Goal: Transaction & Acquisition: Book appointment/travel/reservation

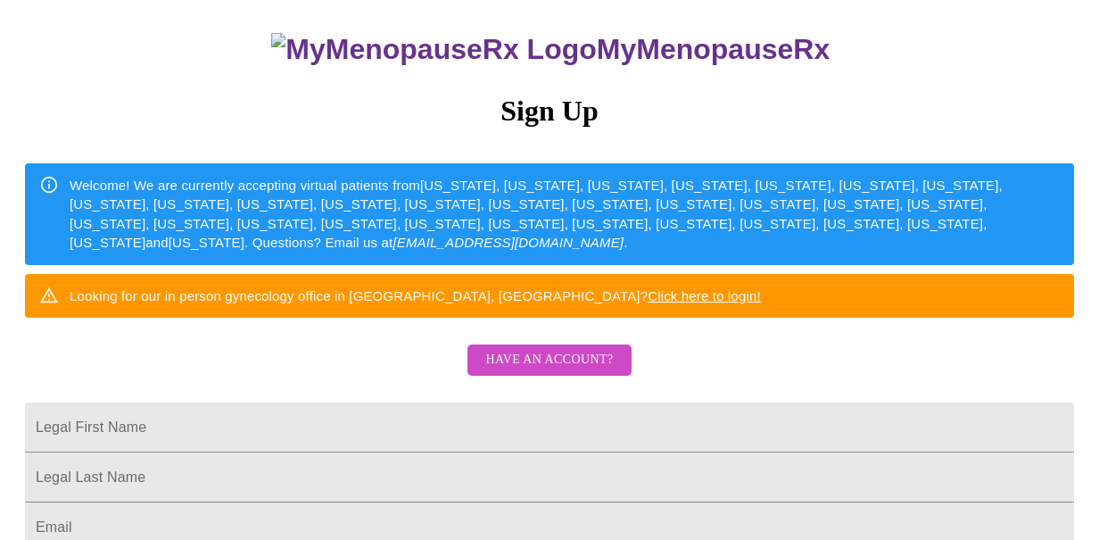
scroll to position [112, 0]
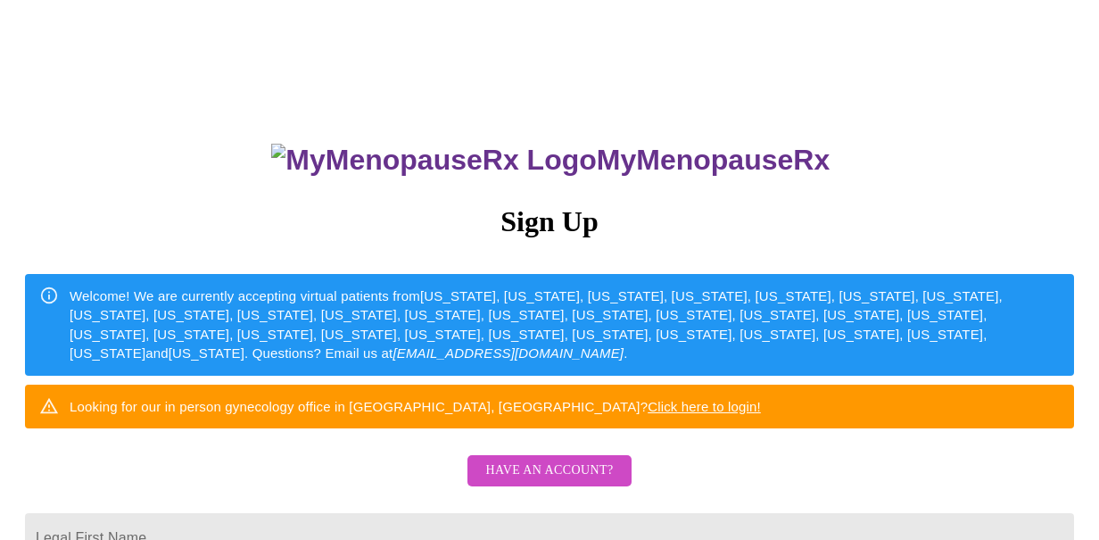
scroll to position [105, 0]
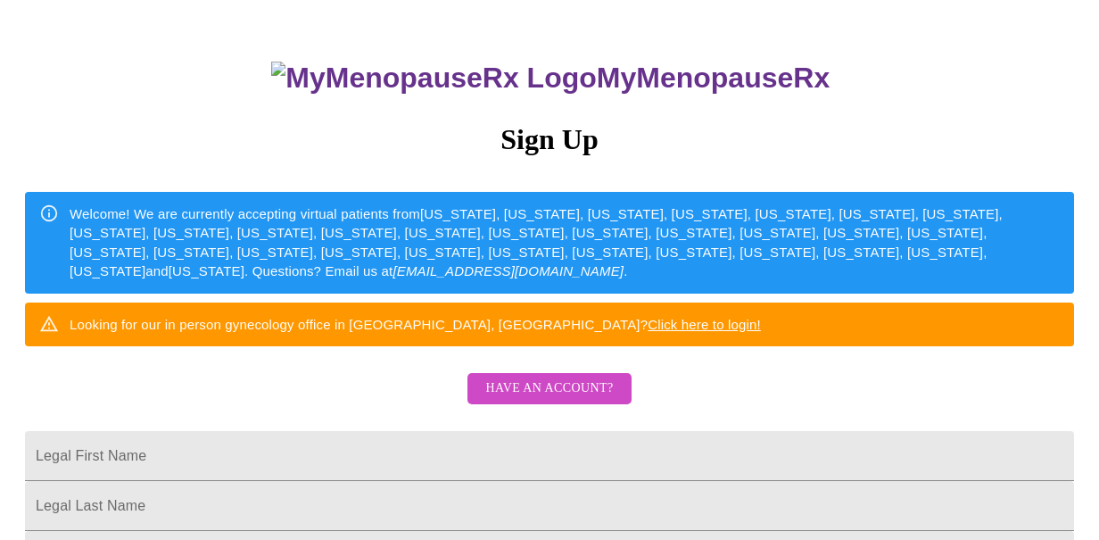
click at [548, 395] on div "MyMenopauseRx Sign Up Welcome! We are currently accepting virtual patients from…" at bounding box center [549, 303] width 1085 height 540
click at [545, 400] on span "Have an account?" at bounding box center [549, 388] width 128 height 22
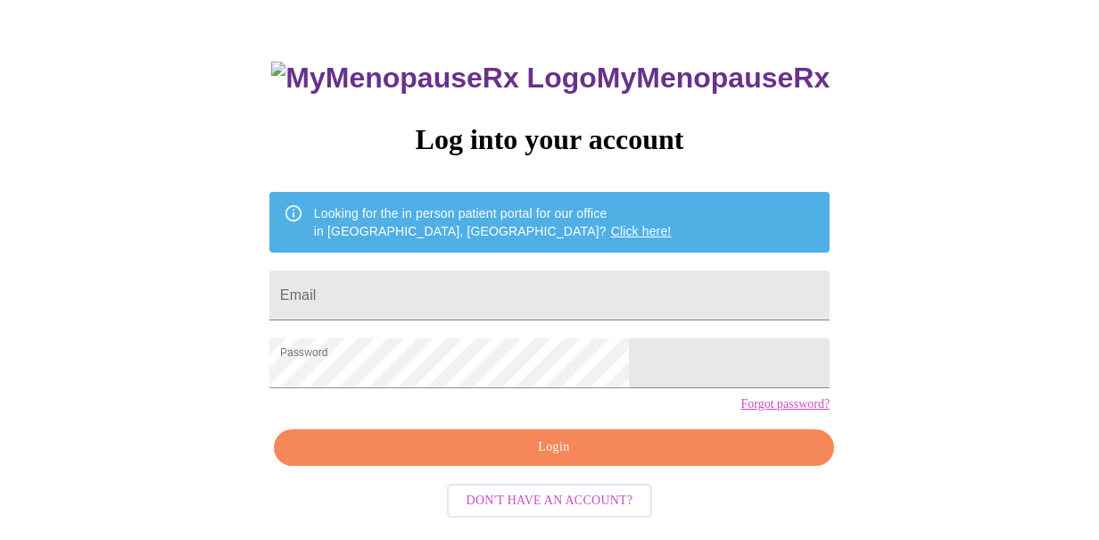
type input "[EMAIL_ADDRESS][DOMAIN_NAME]"
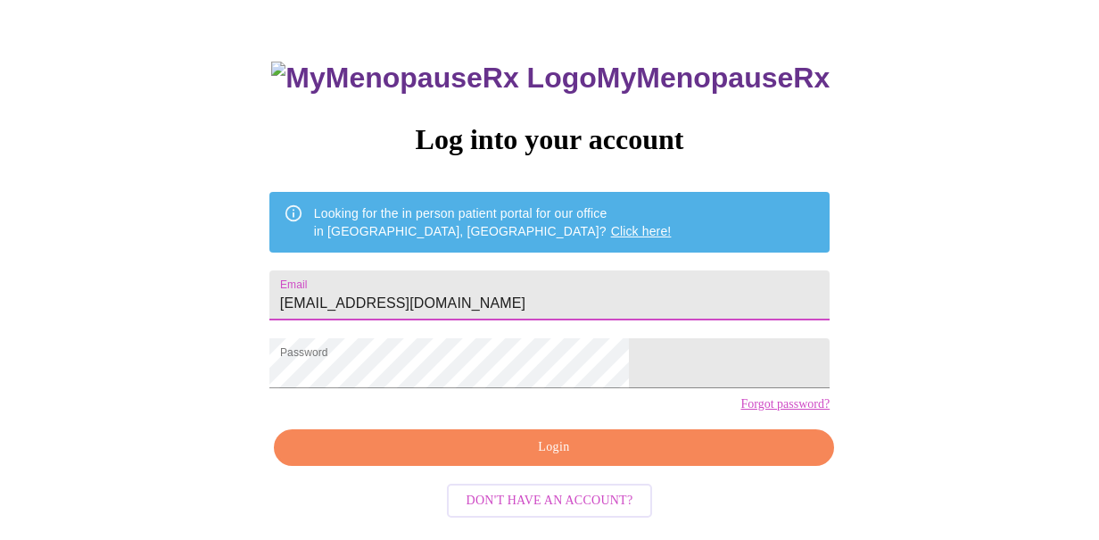
click at [507, 458] on span "Login" at bounding box center [553, 447] width 519 height 22
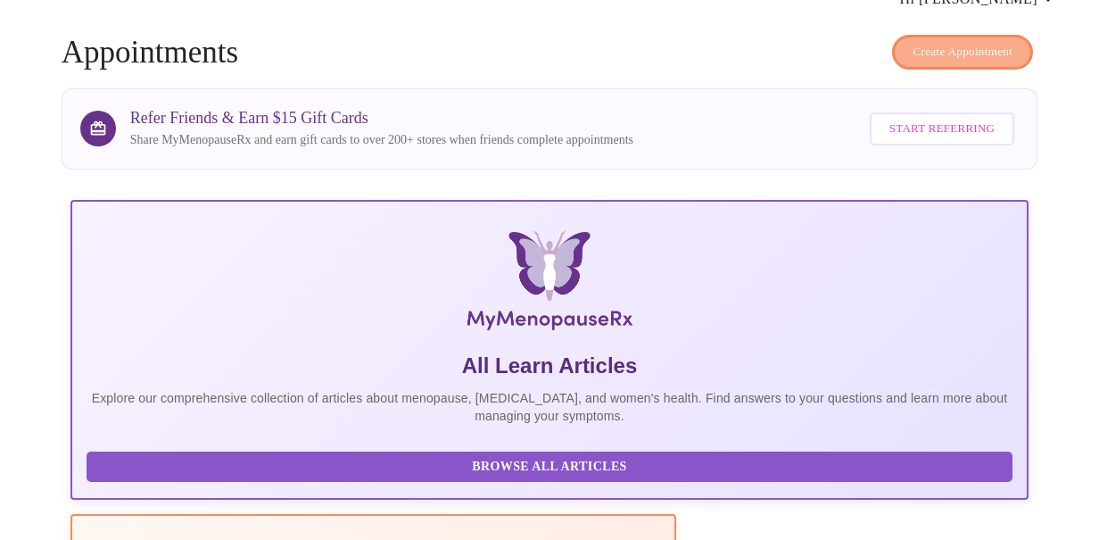
click at [936, 45] on span "Create Appointment" at bounding box center [962, 52] width 100 height 21
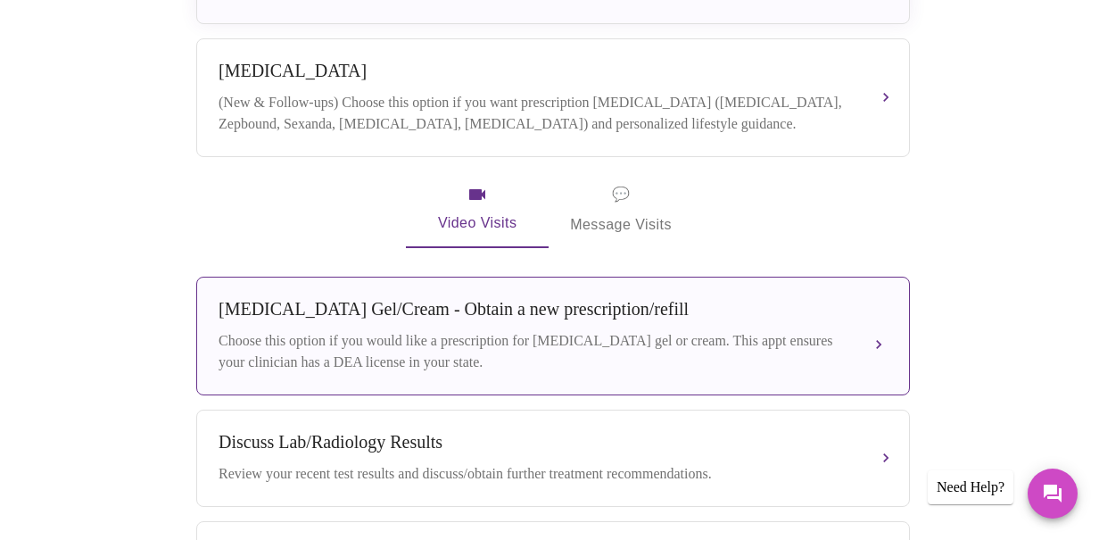
scroll to position [542, 0]
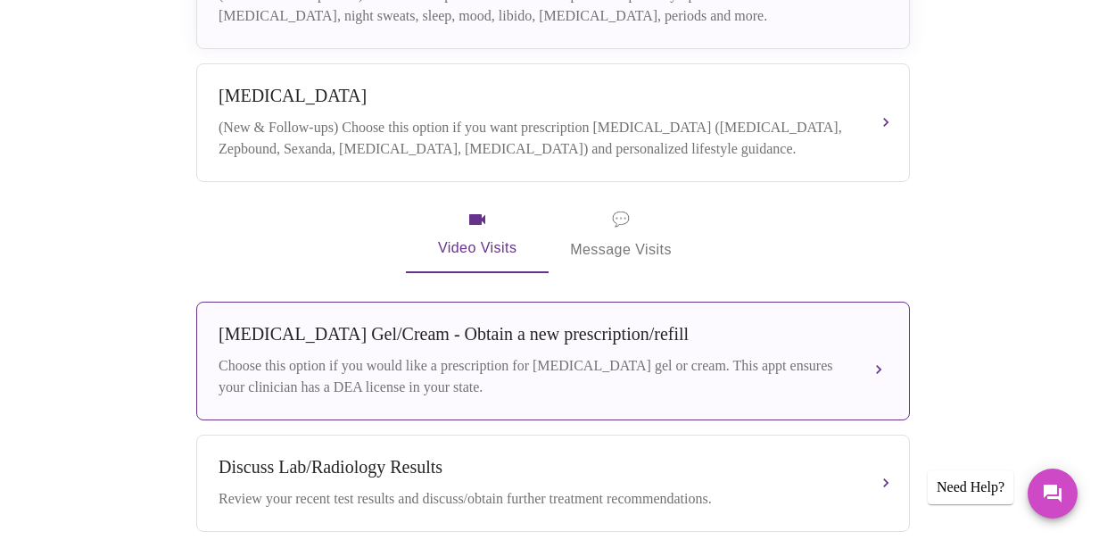
click at [763, 355] on div "Choose this option if you would like a prescription for [MEDICAL_DATA] gel or c…" at bounding box center [535, 376] width 633 height 43
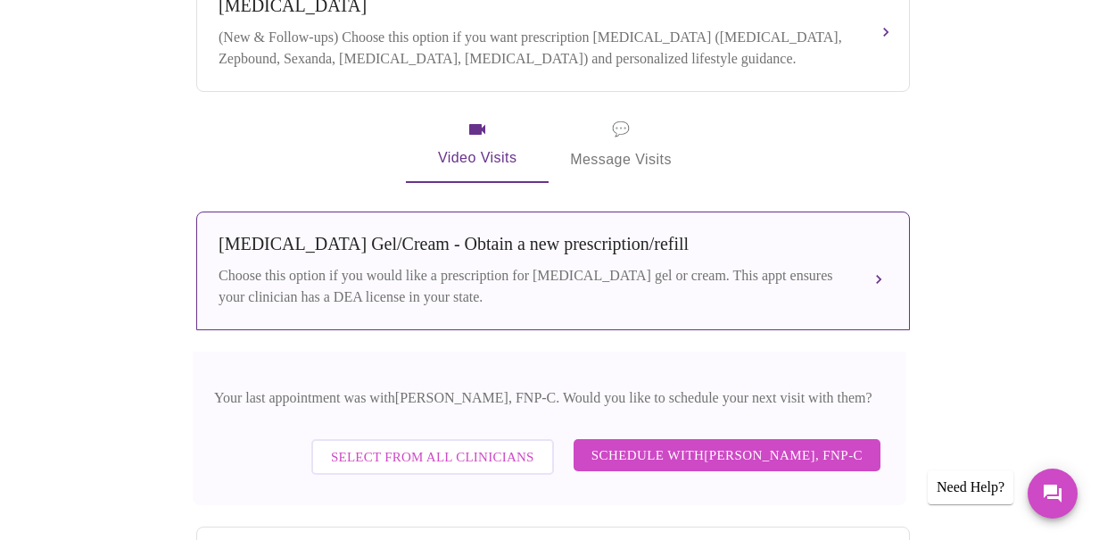
scroll to position [664, 0]
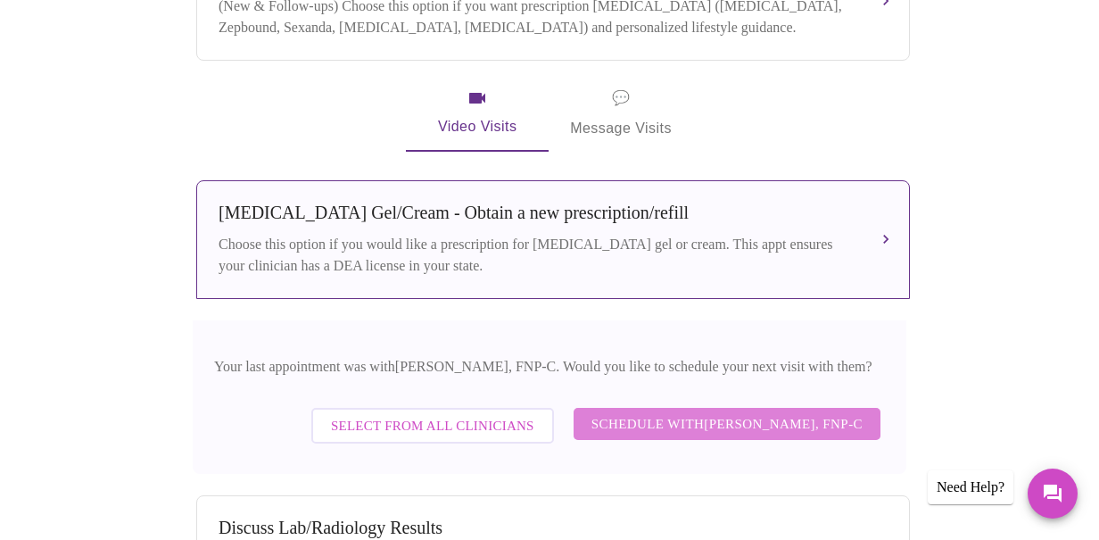
click at [624, 422] on span "Schedule with [PERSON_NAME], FNP-C" at bounding box center [726, 423] width 271 height 23
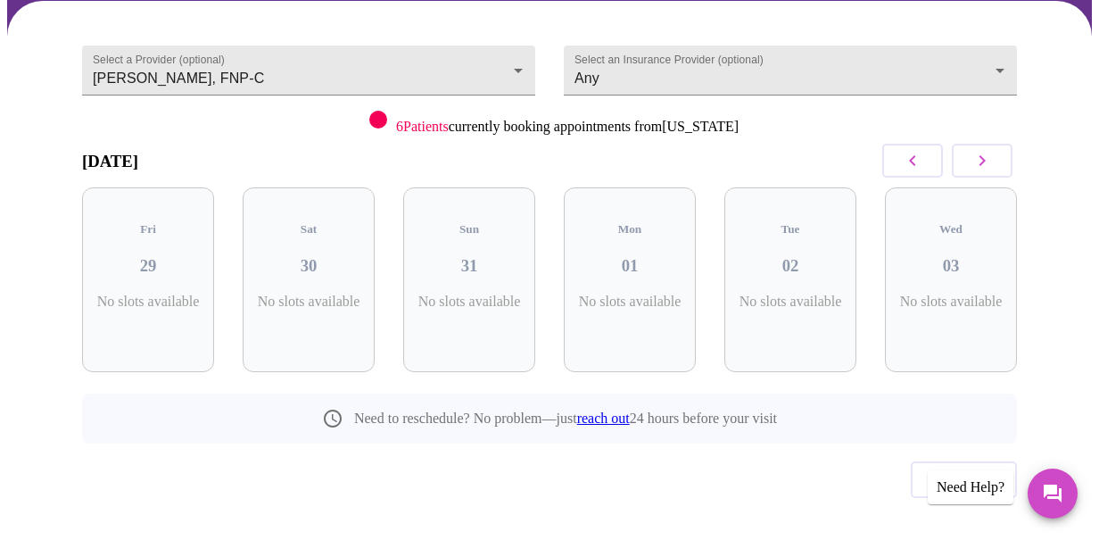
scroll to position [162, 0]
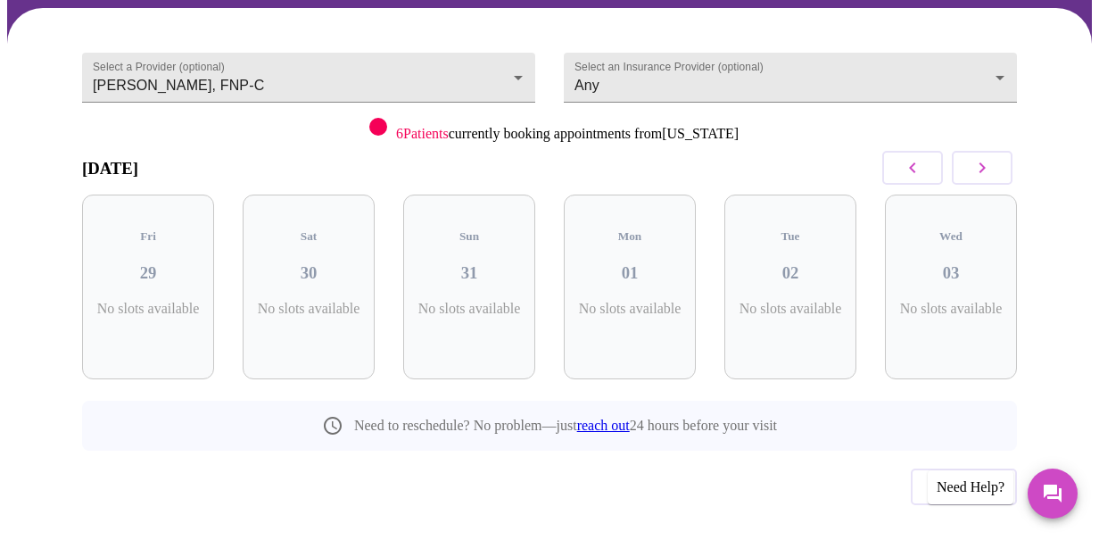
click at [989, 174] on icon "button" at bounding box center [981, 167] width 21 height 21
click at [990, 173] on icon "button" at bounding box center [981, 167] width 21 height 21
click at [991, 182] on button "button" at bounding box center [982, 168] width 61 height 34
click at [921, 161] on icon "button" at bounding box center [912, 167] width 21 height 21
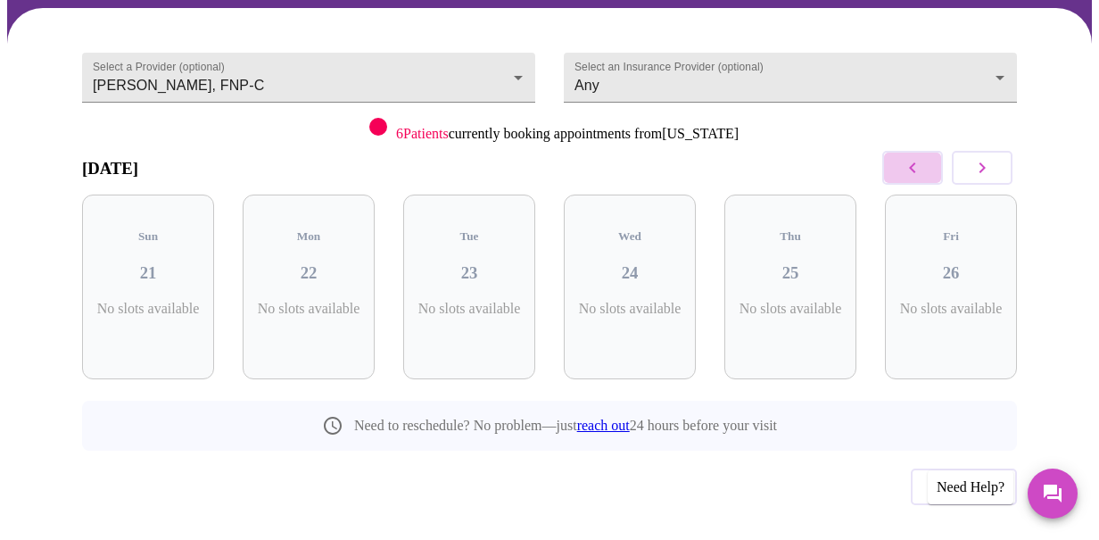
click at [921, 161] on icon "button" at bounding box center [912, 167] width 21 height 21
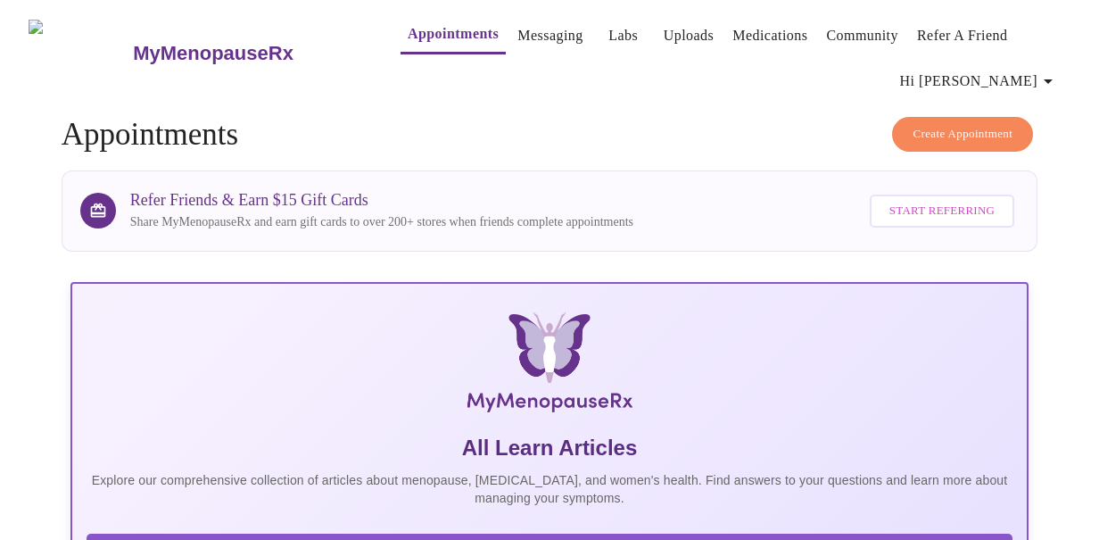
click at [948, 131] on span "Create Appointment" at bounding box center [962, 134] width 100 height 21
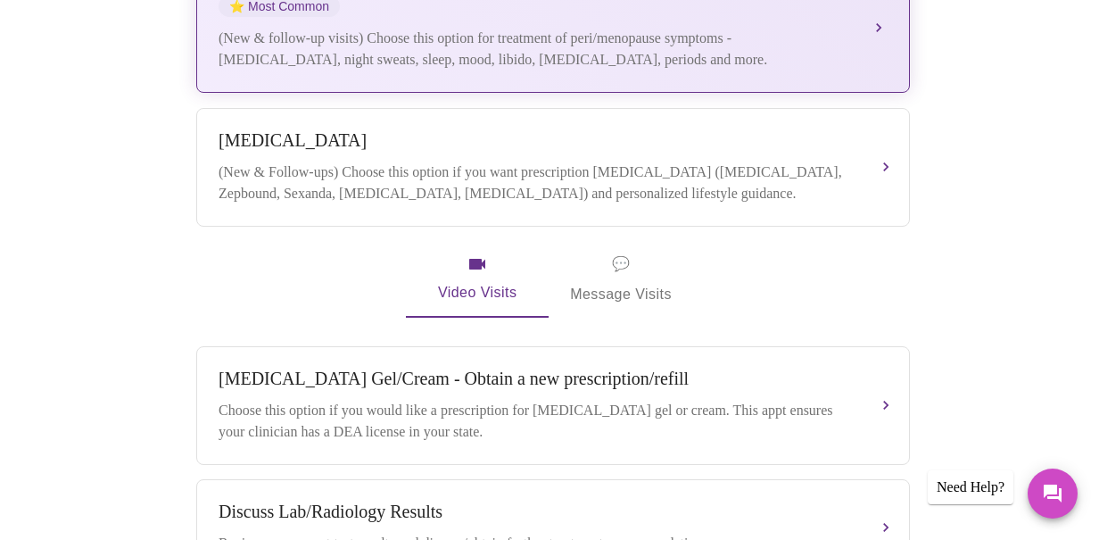
scroll to position [499, 0]
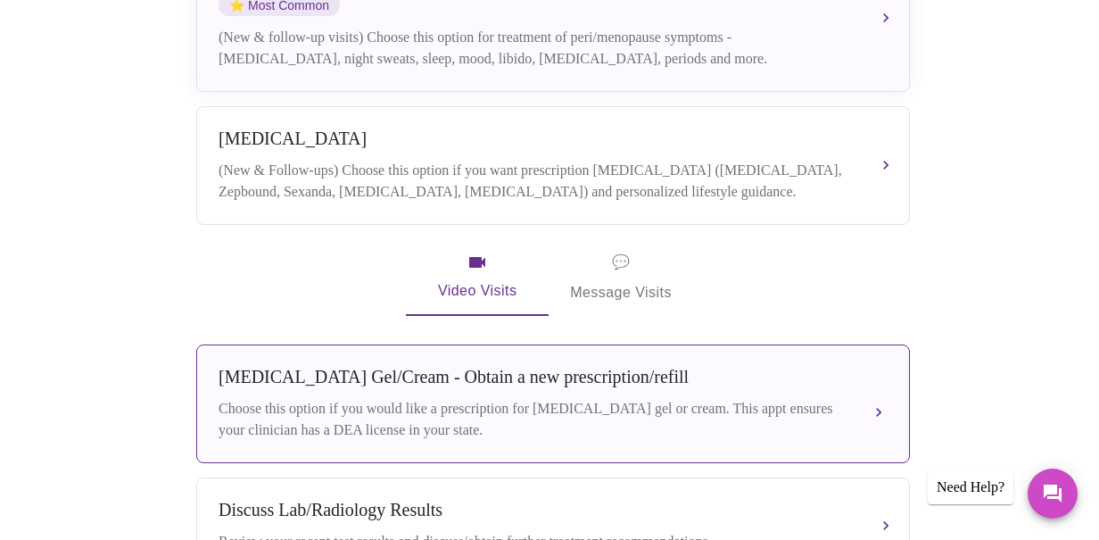
click at [463, 382] on div "[MEDICAL_DATA] Gel/Cream - Obtain a new prescription/refill Choose this option …" at bounding box center [553, 404] width 669 height 74
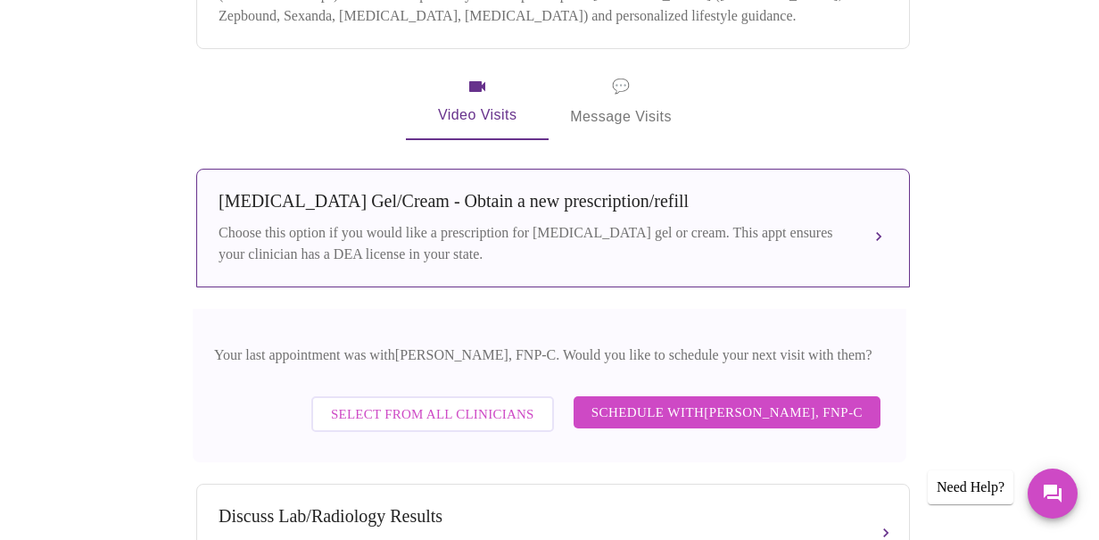
scroll to position [787, 0]
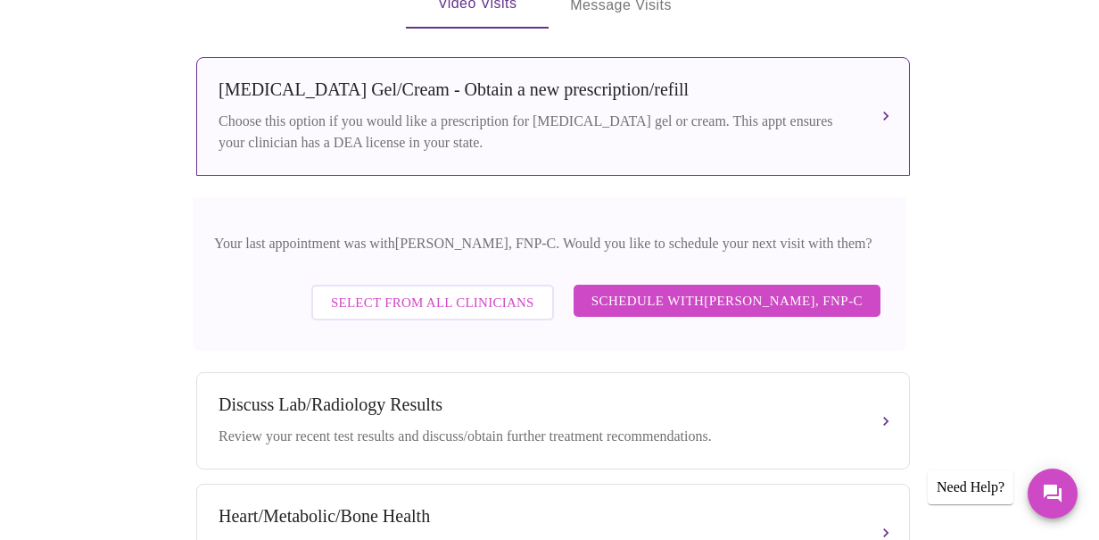
click at [375, 301] on span "Select from All Clinicians" at bounding box center [432, 302] width 203 height 23
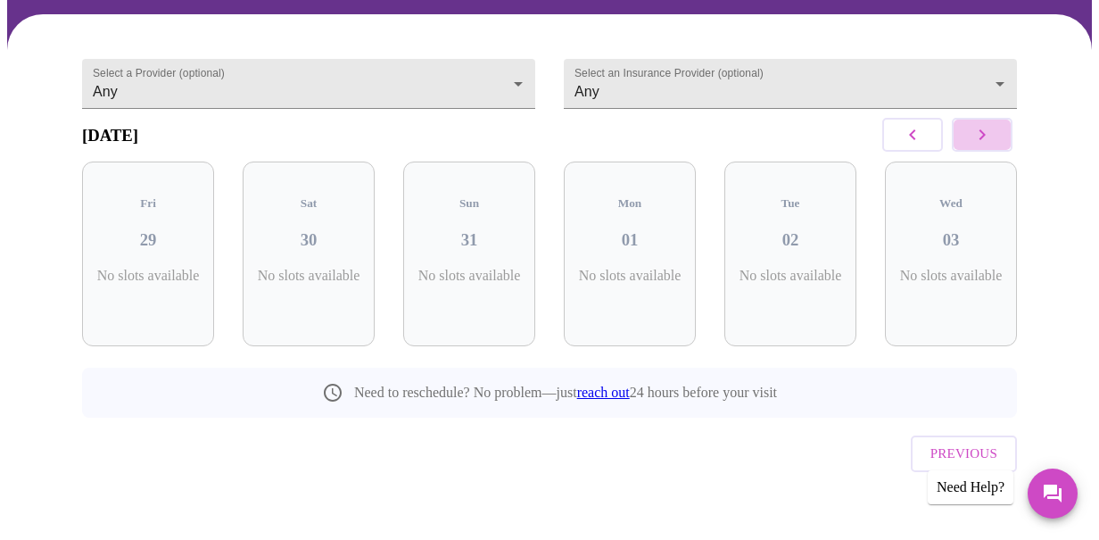
click at [988, 144] on icon "button" at bounding box center [981, 134] width 21 height 21
click at [988, 142] on icon "button" at bounding box center [981, 134] width 21 height 21
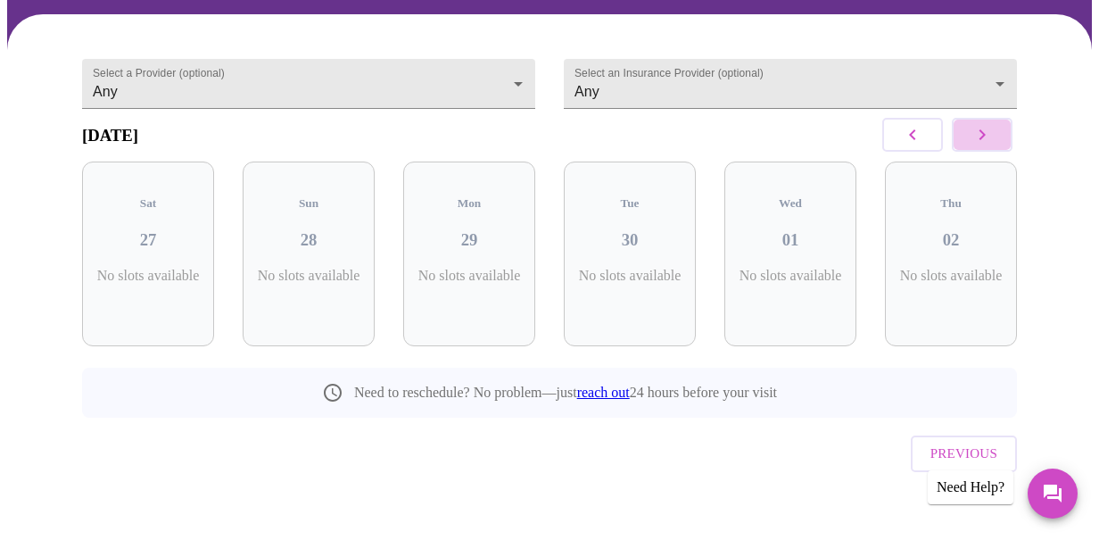
click at [988, 142] on icon "button" at bounding box center [981, 134] width 21 height 21
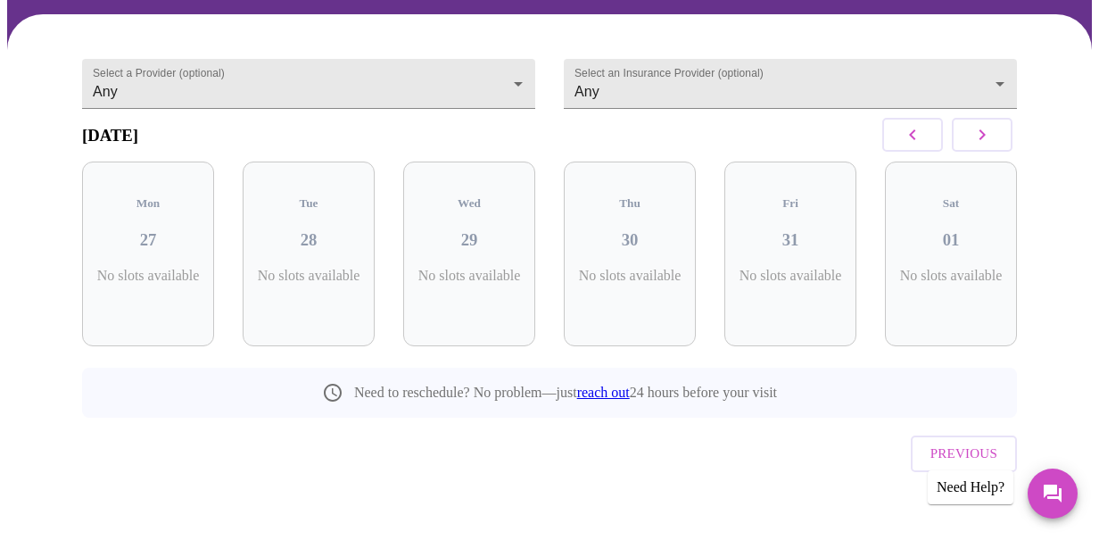
click at [923, 145] on icon "button" at bounding box center [912, 134] width 21 height 21
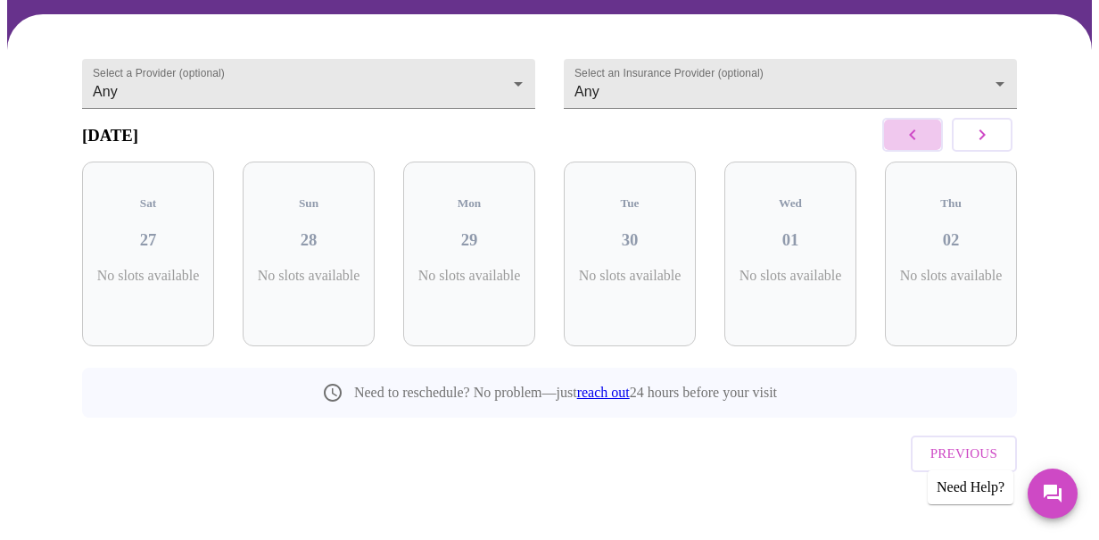
click at [923, 145] on icon "button" at bounding box center [912, 134] width 21 height 21
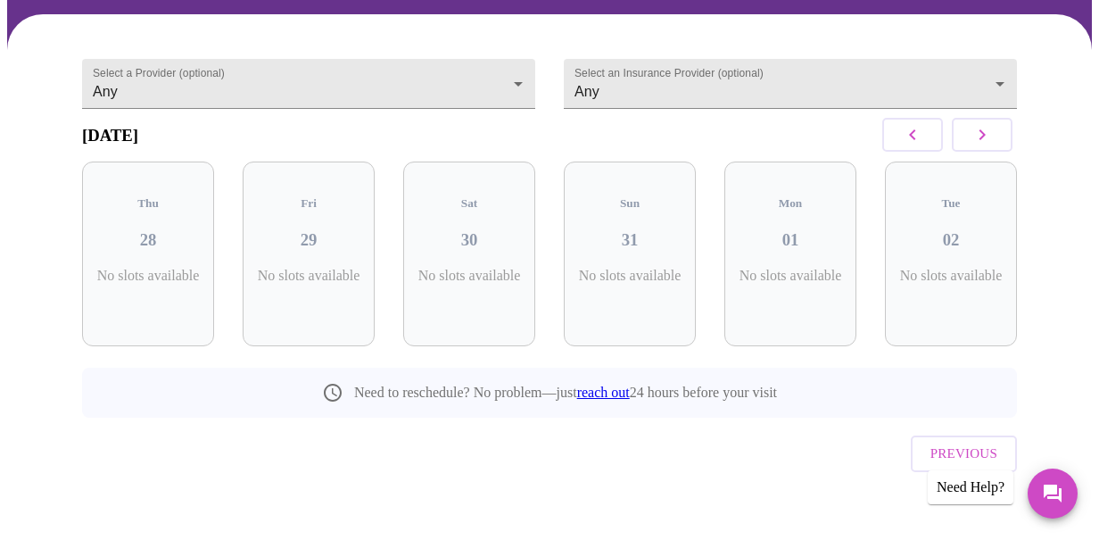
click at [923, 145] on icon "button" at bounding box center [912, 134] width 21 height 21
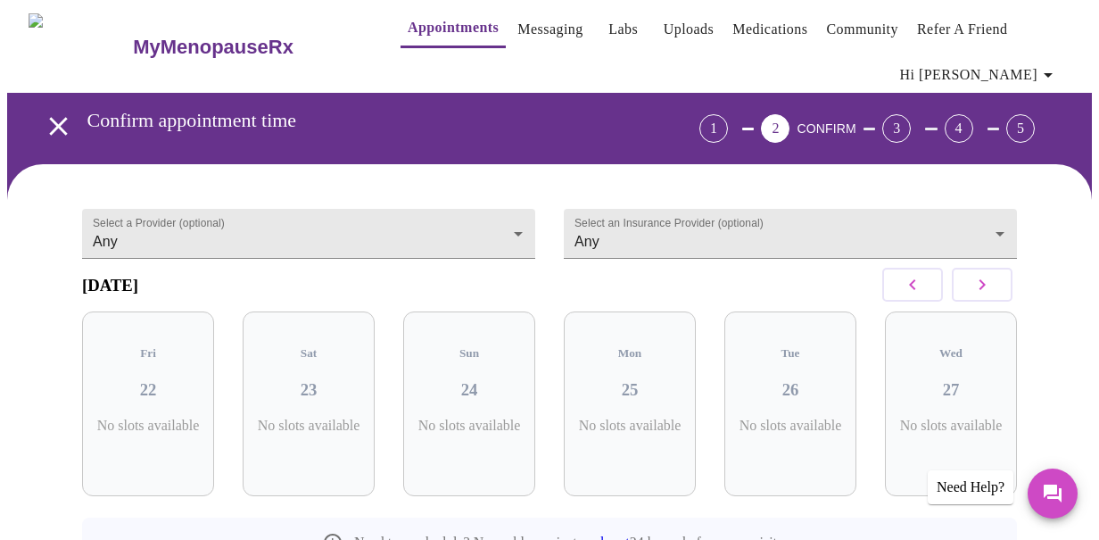
scroll to position [0, 0]
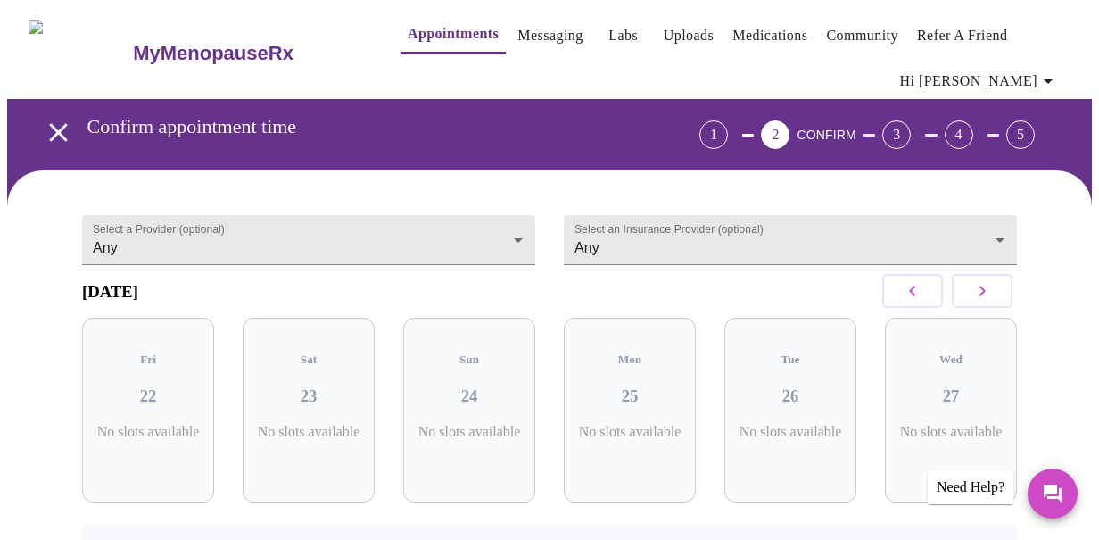
click at [50, 126] on icon "open drawer" at bounding box center [58, 132] width 18 height 18
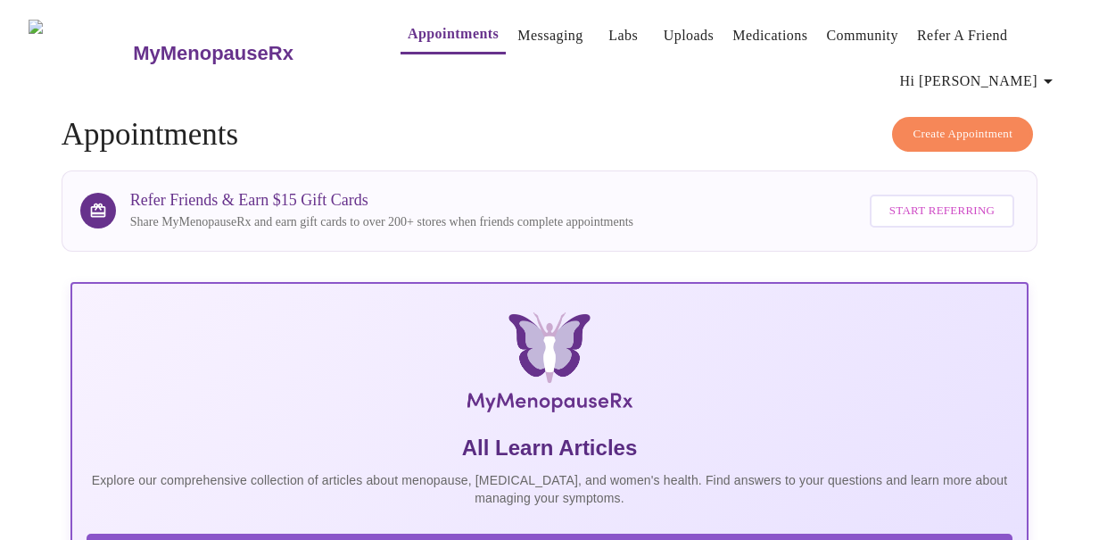
click at [969, 128] on span "Create Appointment" at bounding box center [962, 134] width 100 height 21
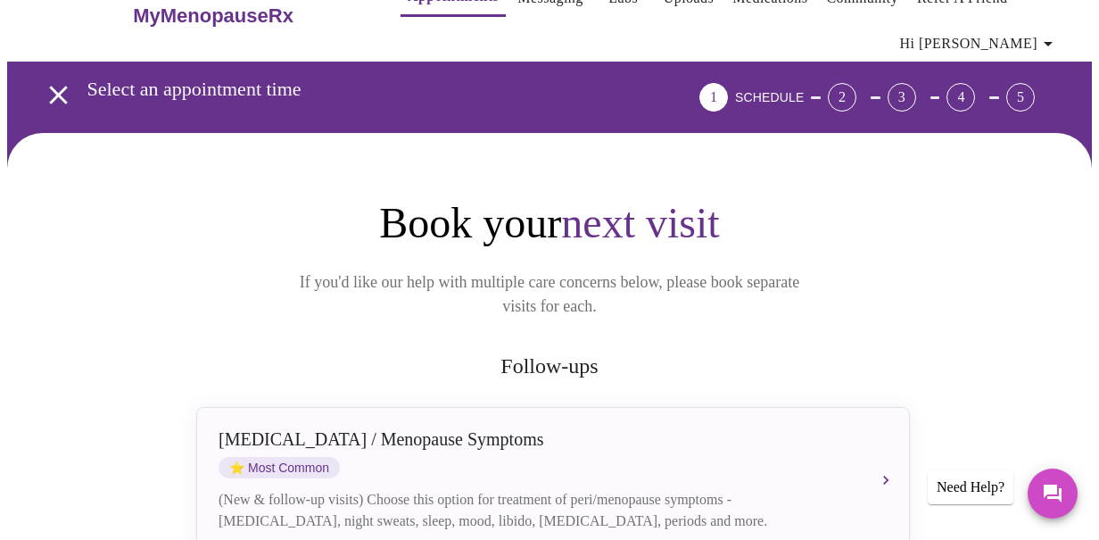
scroll to position [45, 0]
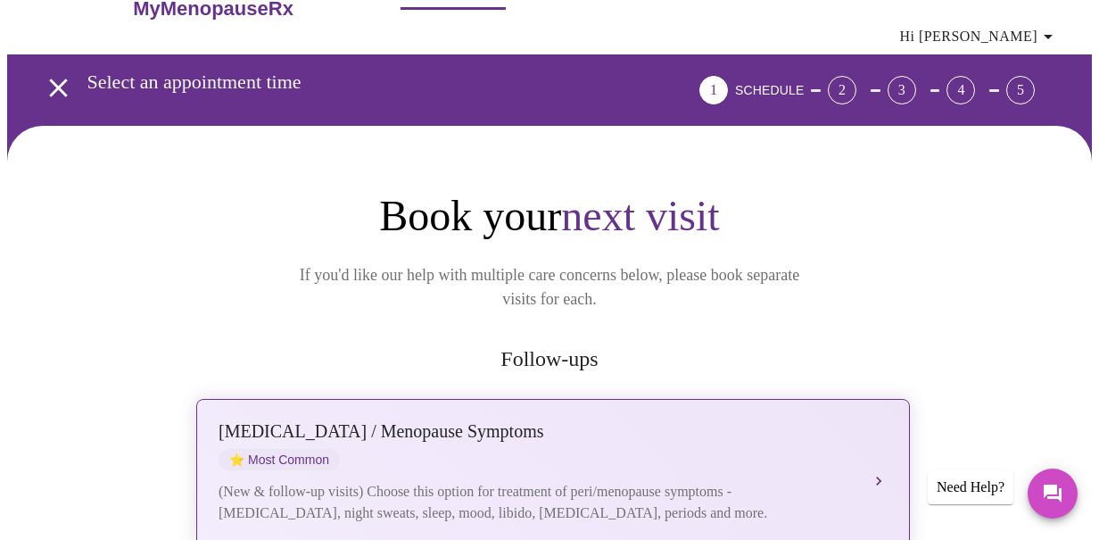
click at [400, 421] on div "[MEDICAL_DATA] / Menopause Symptoms" at bounding box center [535, 431] width 633 height 21
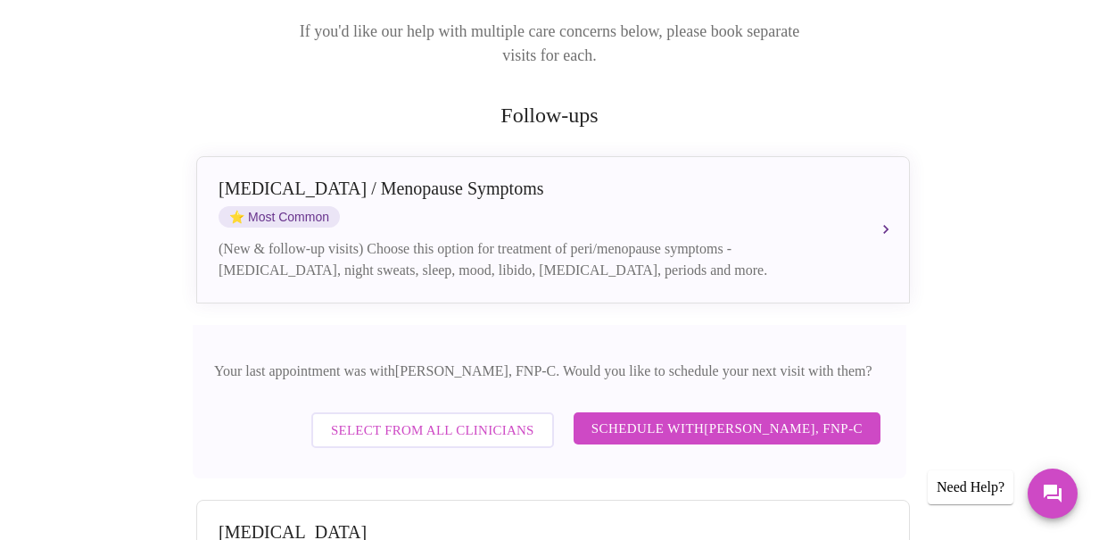
scroll to position [299, 0]
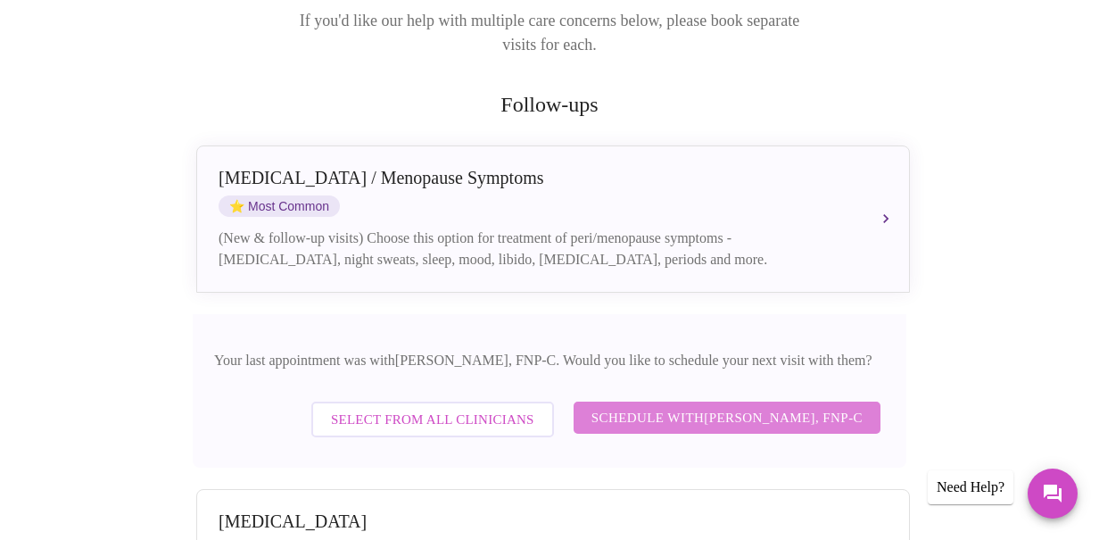
click at [606, 406] on span "Schedule with [PERSON_NAME], FNP-C" at bounding box center [726, 417] width 271 height 23
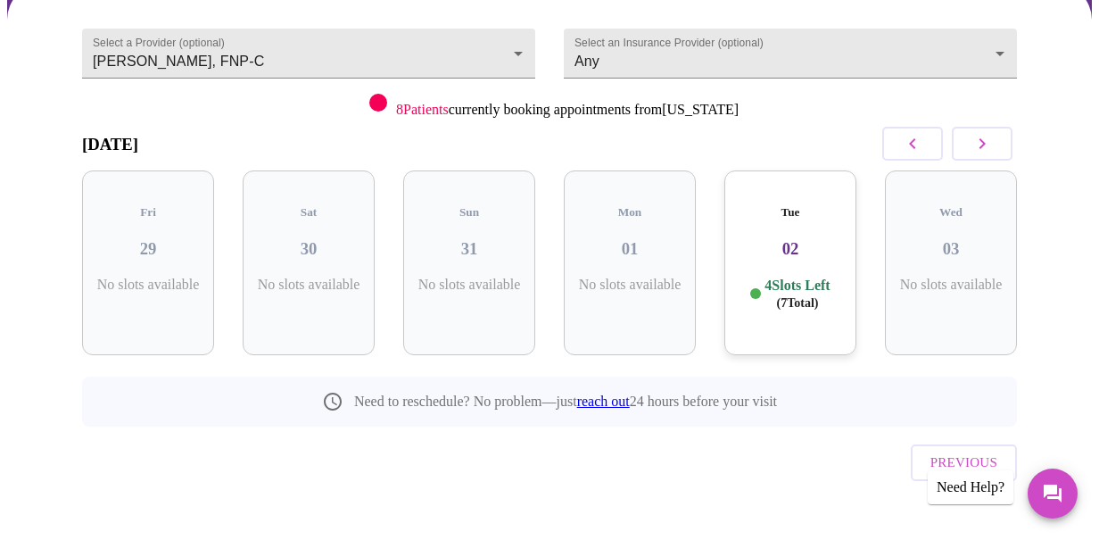
click at [982, 148] on icon "button" at bounding box center [981, 143] width 21 height 21
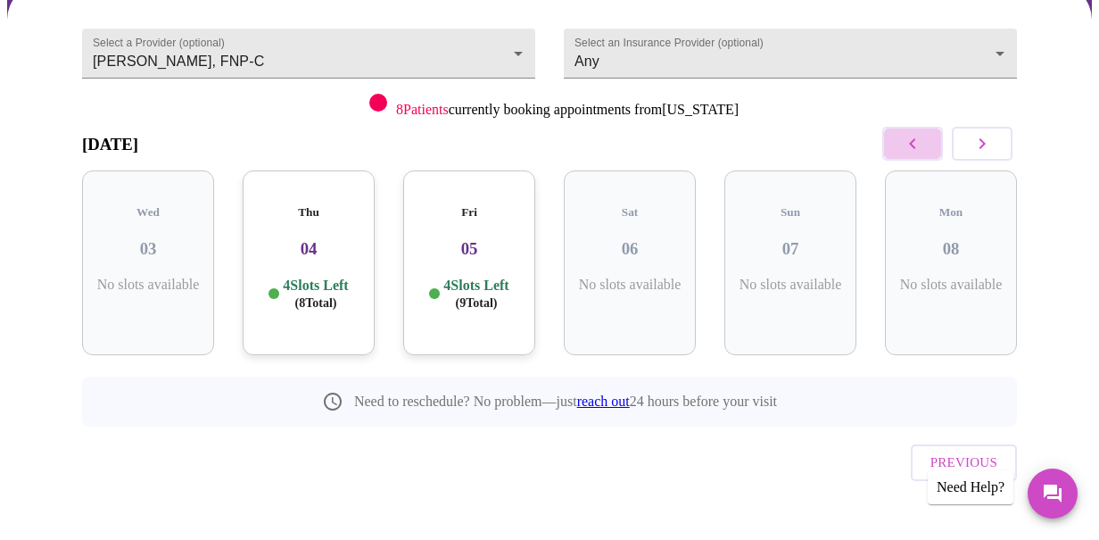
click at [919, 147] on icon "button" at bounding box center [912, 143] width 21 height 21
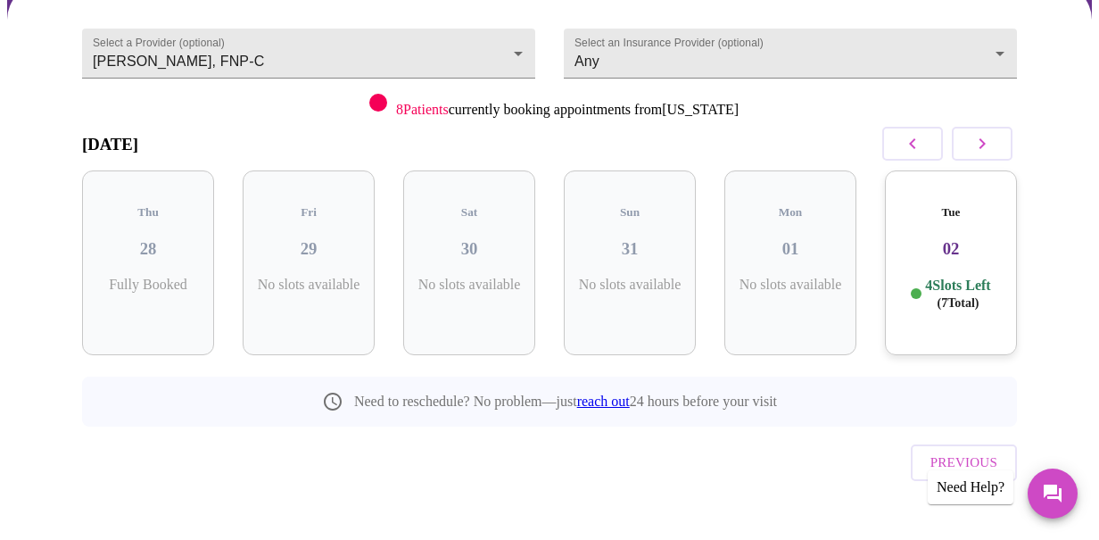
click at [989, 239] on h3 "02" at bounding box center [950, 249] width 103 height 20
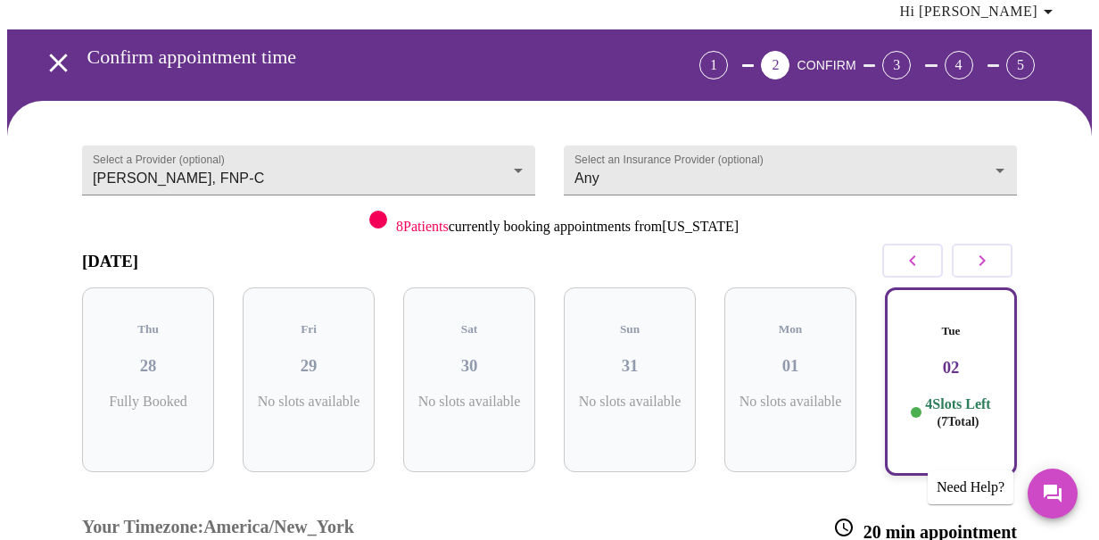
scroll to position [69, 0]
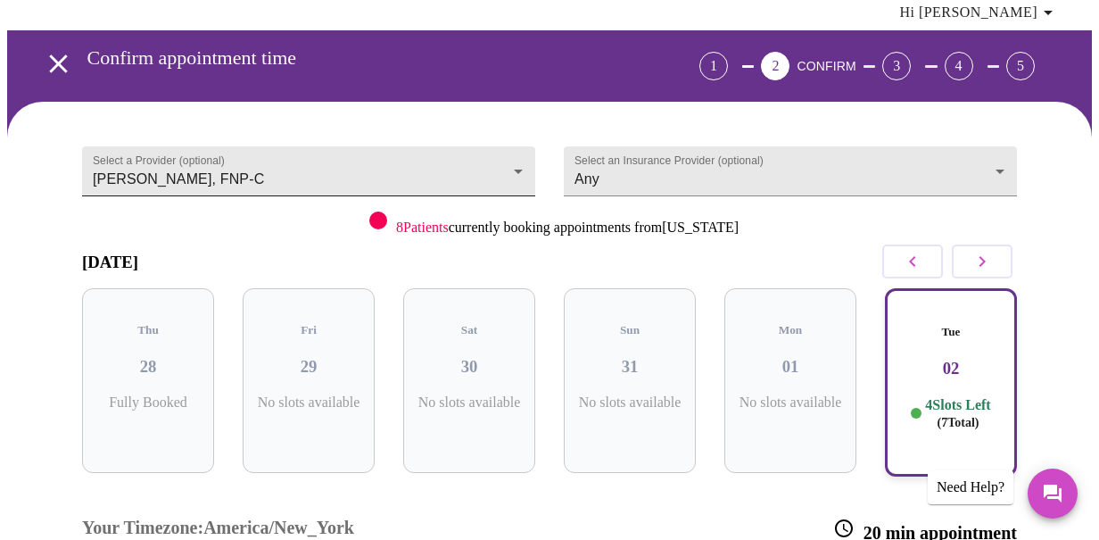
click at [487, 165] on body "MyMenopauseRx Appointments Messaging Labs Uploads Medications Community Refer a…" at bounding box center [549, 399] width 1085 height 922
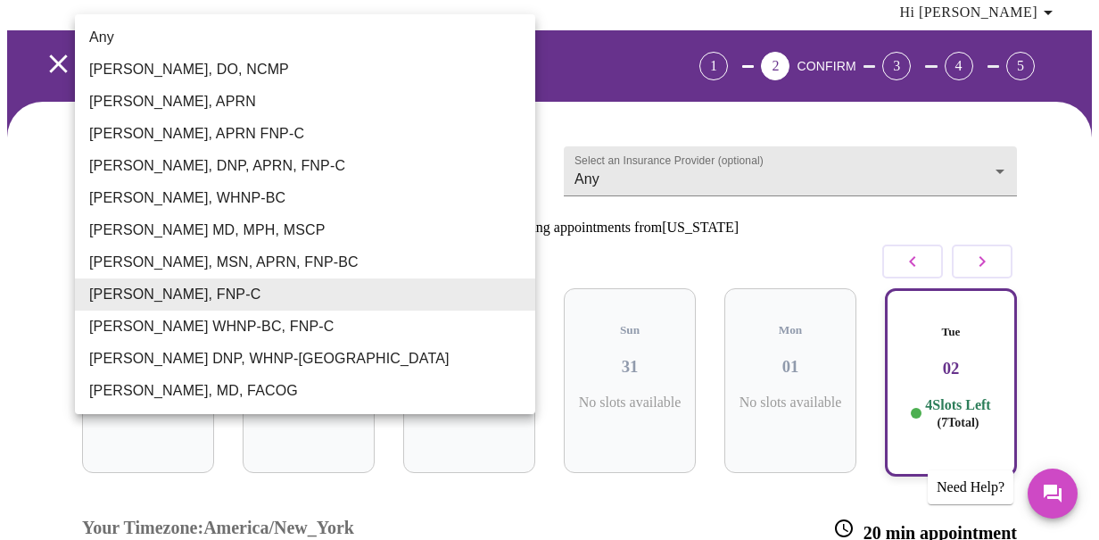
click at [417, 43] on li "Any" at bounding box center [305, 37] width 460 height 32
type input "Any"
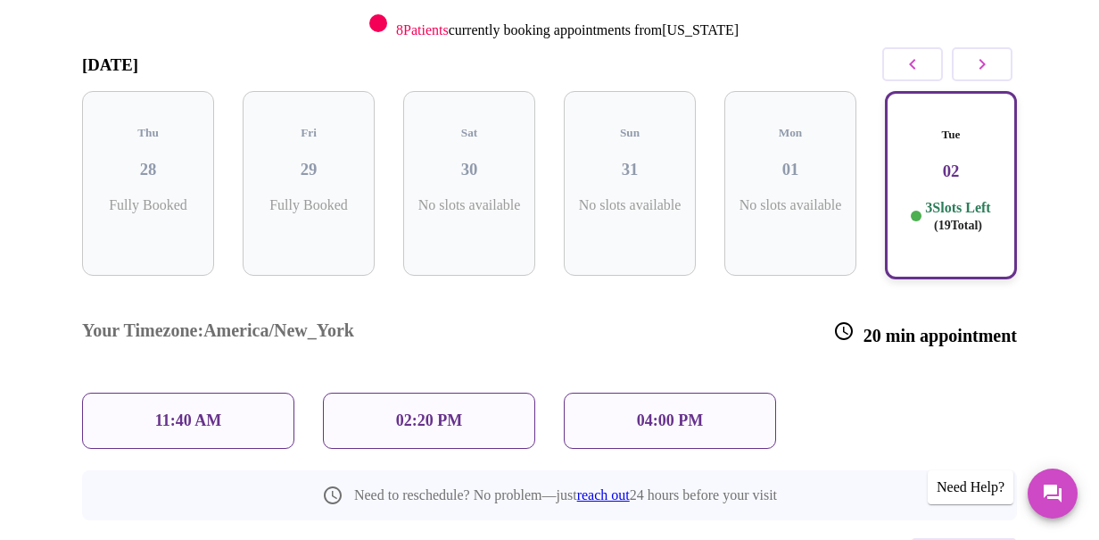
scroll to position [269, 0]
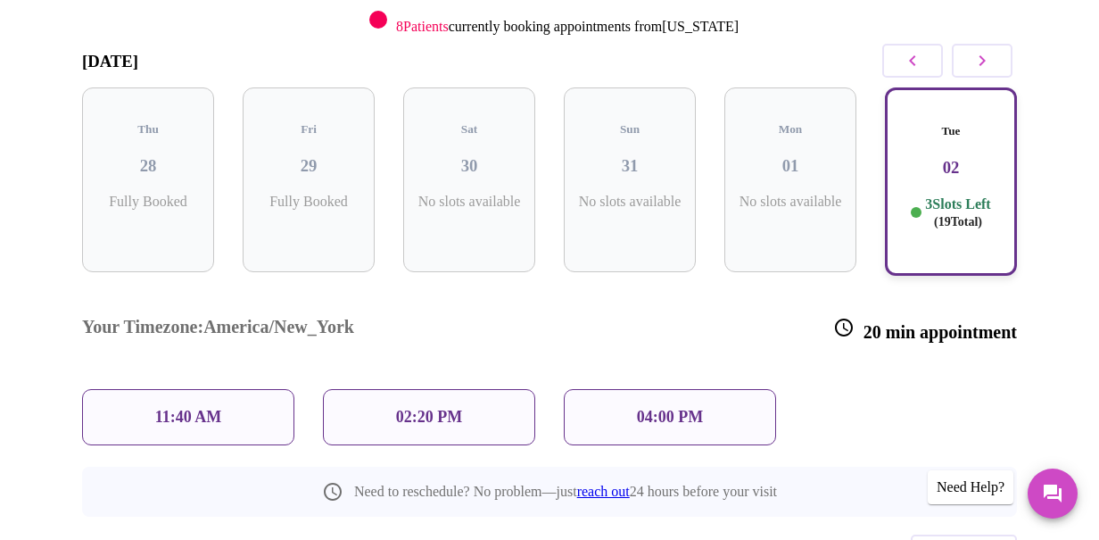
click at [474, 389] on div "02:20 PM" at bounding box center [429, 417] width 212 height 56
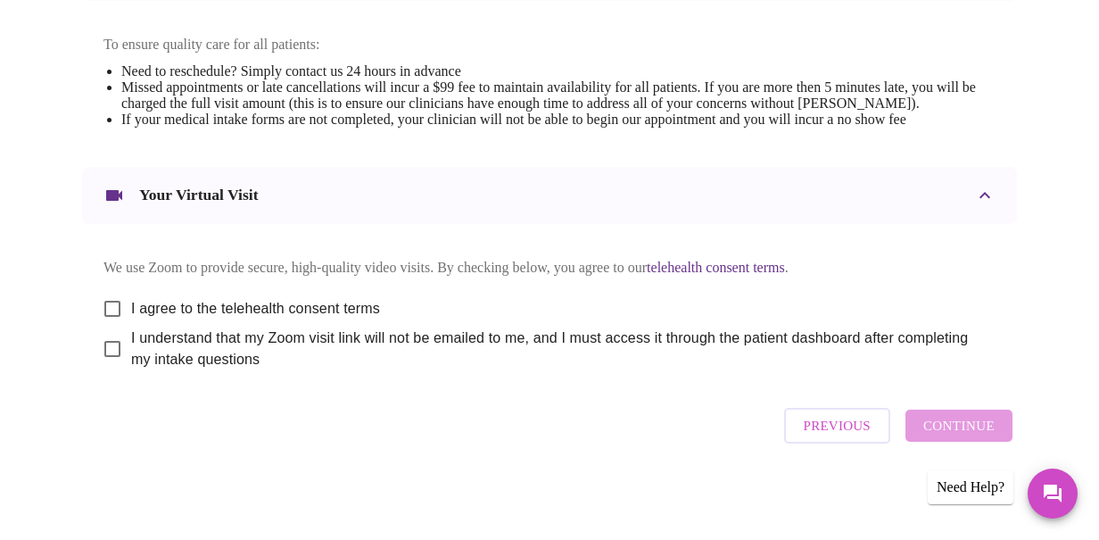
scroll to position [826, 0]
click at [107, 309] on input "I agree to the telehealth consent terms" at bounding box center [112, 308] width 37 height 37
checkbox input "true"
click at [105, 348] on input "I understand that my Zoom visit link will not be emailed to me, and I must acce…" at bounding box center [112, 348] width 37 height 37
checkbox input "true"
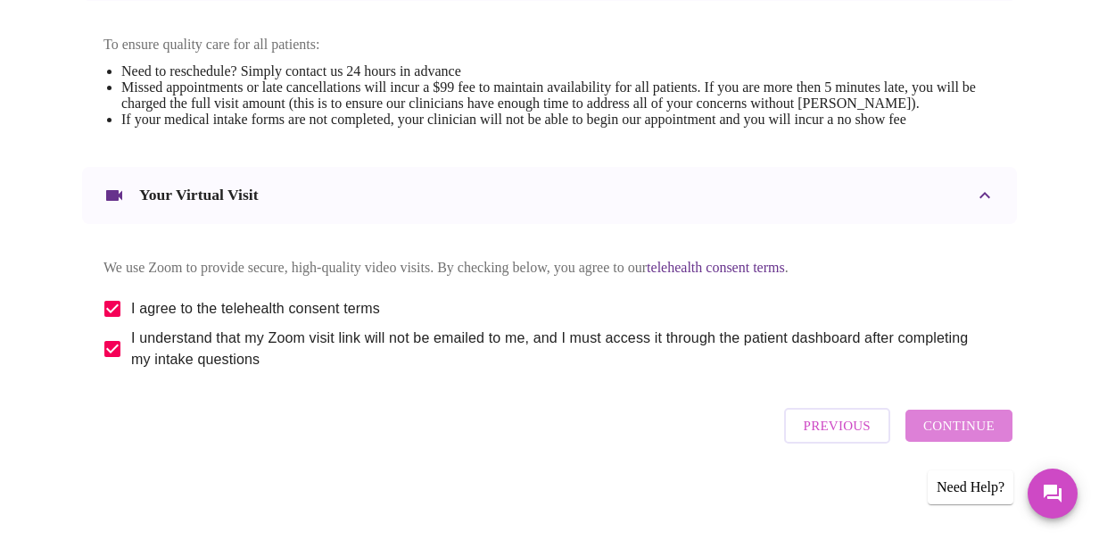
click at [970, 429] on span "Continue" at bounding box center [958, 425] width 71 height 23
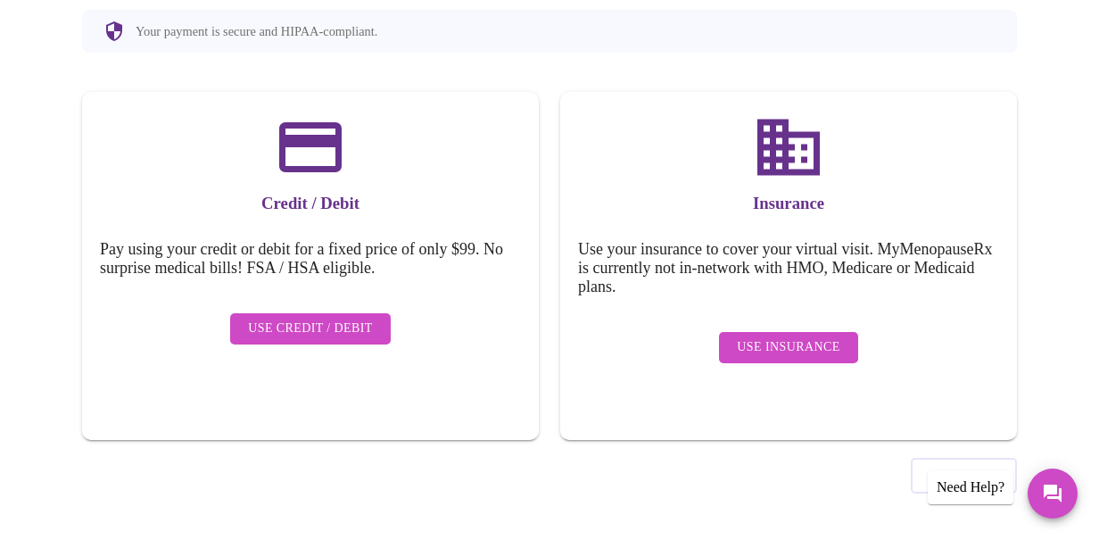
click at [775, 341] on span "Use Insurance" at bounding box center [788, 347] width 103 height 22
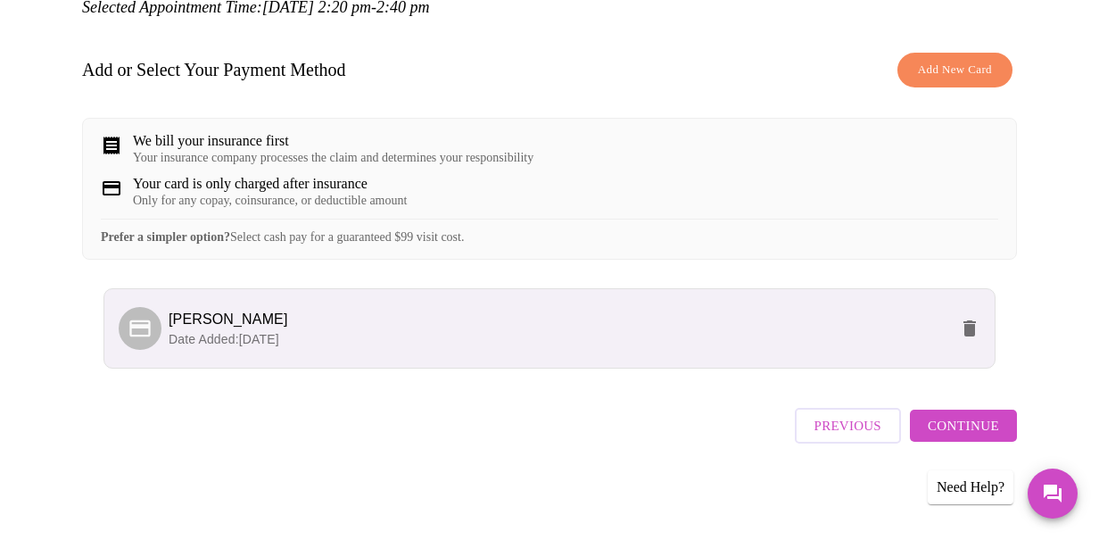
scroll to position [260, 0]
click at [980, 432] on span "Continue" at bounding box center [963, 425] width 71 height 23
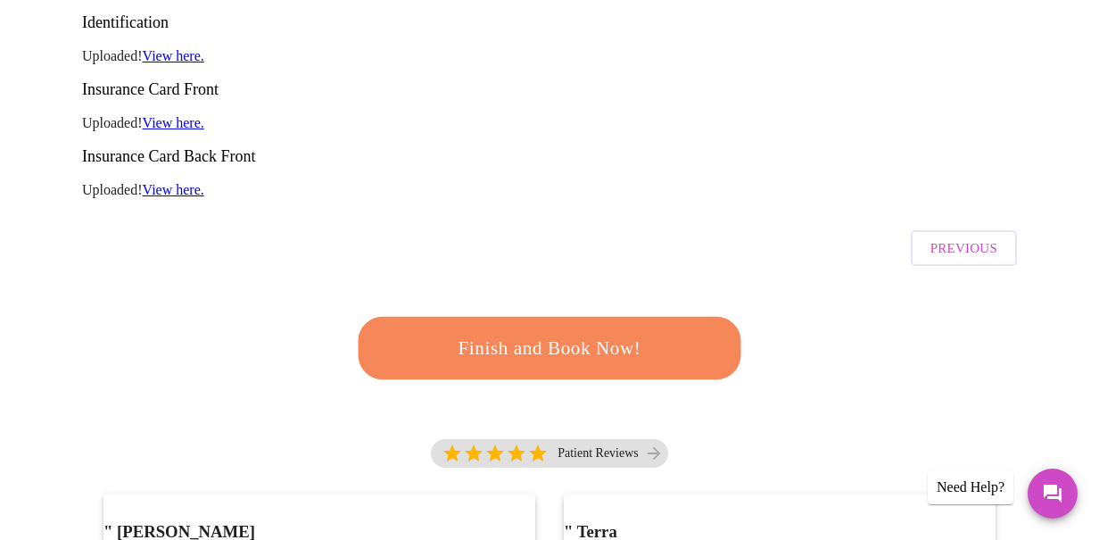
scroll to position [412, 0]
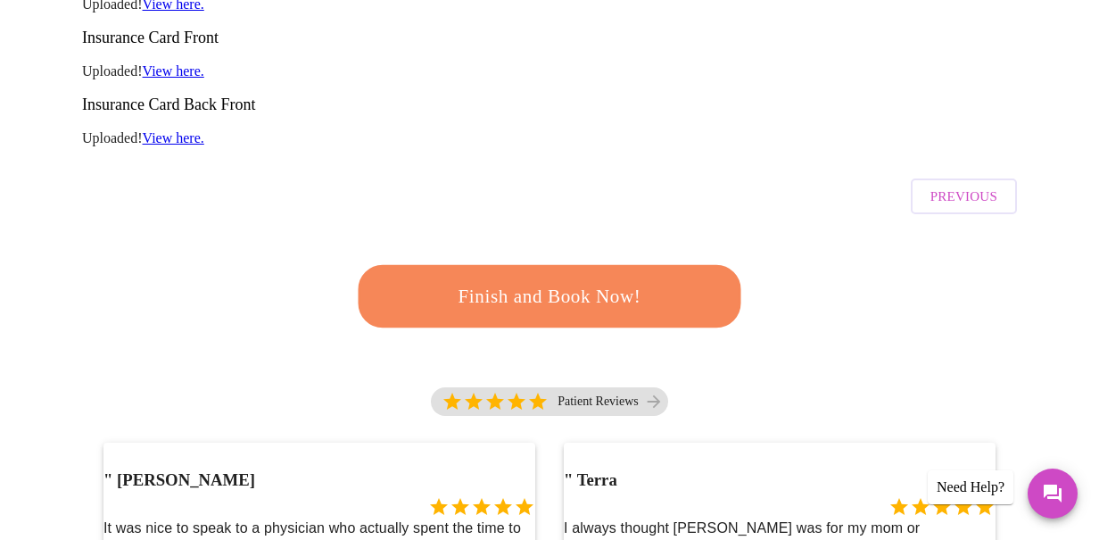
click at [507, 280] on span "Finish and Book Now!" at bounding box center [549, 296] width 330 height 33
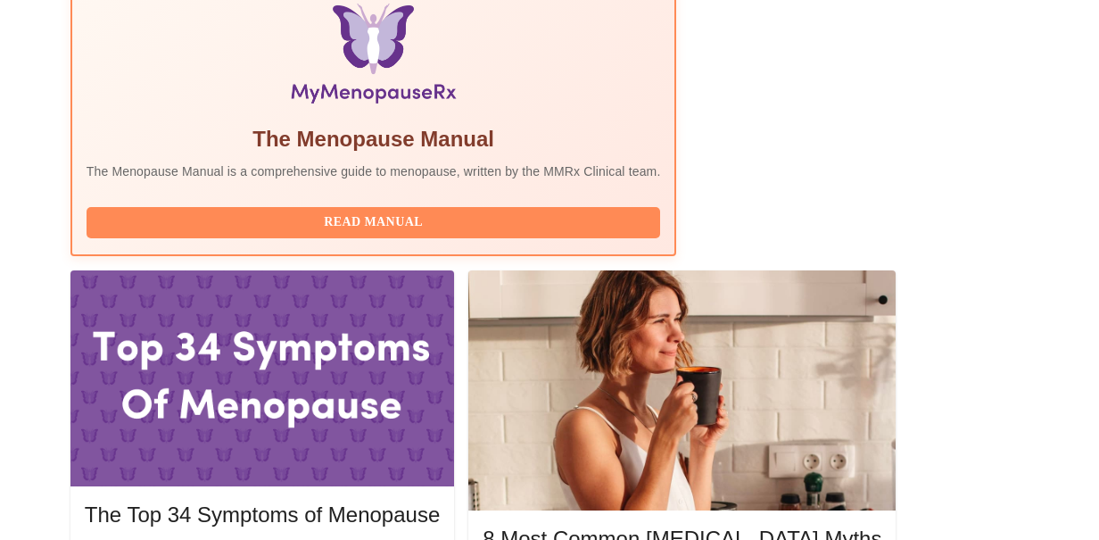
scroll to position [624, 0]
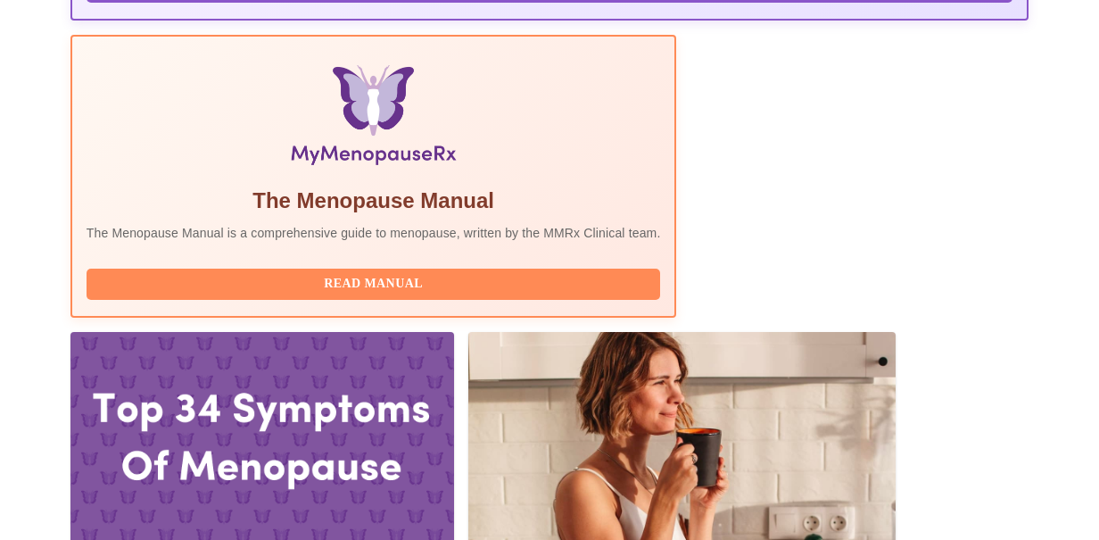
scroll to position [550, 0]
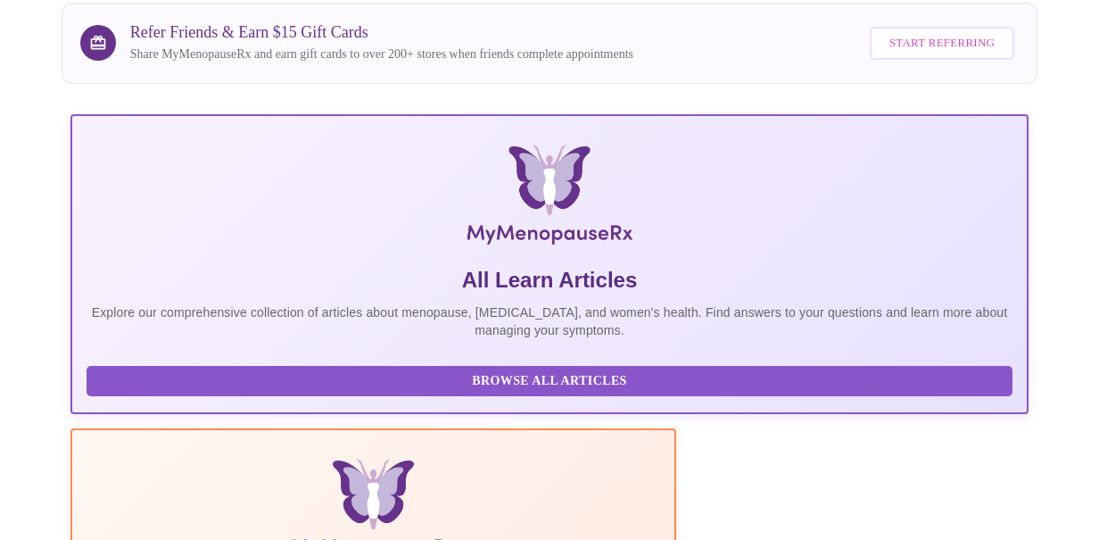
scroll to position [0, 0]
